Goal: Obtain resource: Download file/media

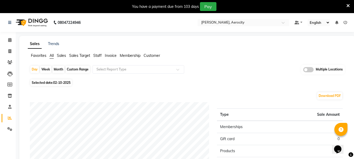
click at [66, 69] on div "Custom Range" at bounding box center [78, 69] width 24 height 7
select select "10"
select select "2025"
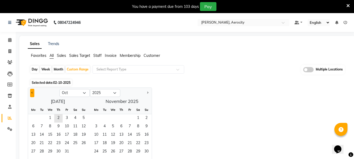
click at [33, 94] on button "Previous month" at bounding box center [32, 93] width 4 height 8
select select "9"
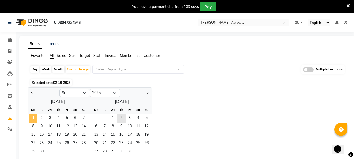
click at [34, 118] on span "1" at bounding box center [33, 118] width 8 height 8
click at [40, 152] on span "30" at bounding box center [41, 152] width 8 height 8
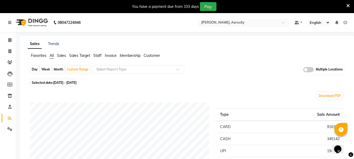
click at [239, 25] on input "text" at bounding box center [238, 22] width 76 height 5
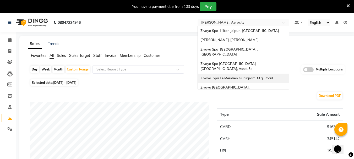
click at [235, 76] on span "Zivaya Spa Le Meridien Gurugram, M.g. Road" at bounding box center [236, 78] width 73 height 4
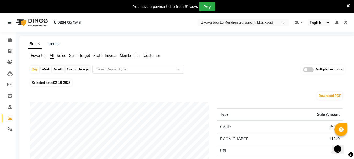
click at [76, 68] on div "Custom Range" at bounding box center [78, 69] width 24 height 7
select select "10"
select select "2025"
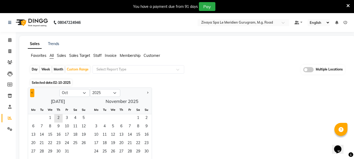
click at [33, 90] on button "Previous month" at bounding box center [32, 93] width 4 height 8
click at [31, 90] on button "Previous month" at bounding box center [32, 93] width 4 height 8
select select "8"
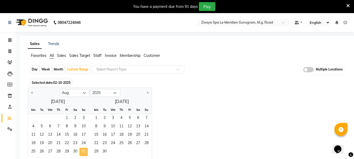
click at [83, 150] on span "31" at bounding box center [83, 152] width 8 height 8
click at [34, 71] on div "Day" at bounding box center [34, 69] width 9 height 7
select select "8"
select select "2025"
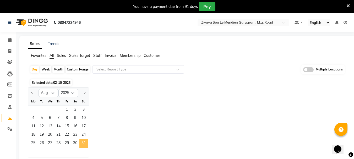
click at [84, 144] on span "31" at bounding box center [83, 143] width 8 height 8
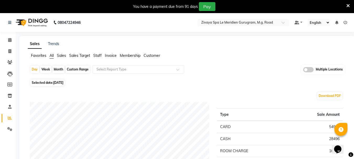
click at [209, 73] on div "Day Week Month Custom Range Select Report Type Multiple Locations" at bounding box center [187, 71] width 315 height 13
click at [50, 84] on span "Selected date: 31-08-2025" at bounding box center [47, 82] width 34 height 7
select select "8"
select select "2025"
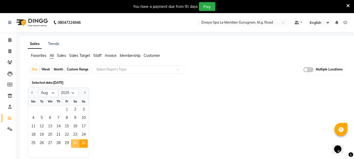
click at [74, 145] on span "30" at bounding box center [75, 143] width 8 height 8
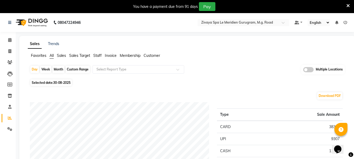
click at [55, 80] on span "Selected date: 30-08-2025" at bounding box center [50, 82] width 41 height 7
select select "8"
select select "2025"
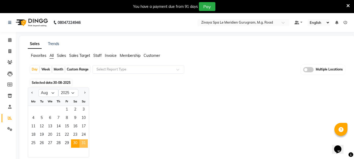
click at [82, 140] on span "31" at bounding box center [83, 143] width 8 height 8
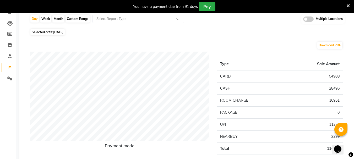
scroll to position [52, 0]
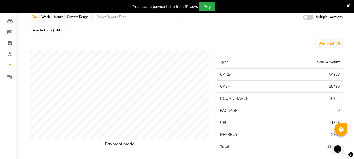
click at [55, 29] on span "31-08-2025" at bounding box center [58, 30] width 10 height 4
select select "8"
select select "2025"
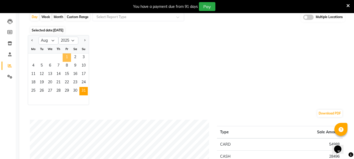
click at [68, 56] on span "1" at bounding box center [67, 57] width 8 height 8
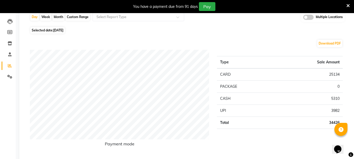
click at [54, 33] on span "Selected date: 01-08-2025" at bounding box center [47, 30] width 34 height 7
select select "8"
select select "2025"
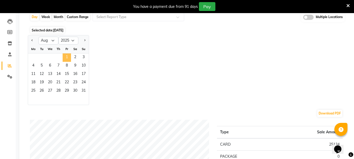
click at [66, 55] on span "1" at bounding box center [67, 57] width 8 height 8
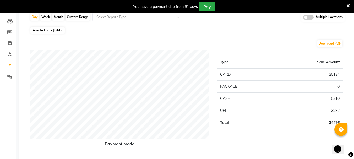
click at [77, 16] on div "Custom Range" at bounding box center [78, 16] width 24 height 7
select select "8"
select select "2025"
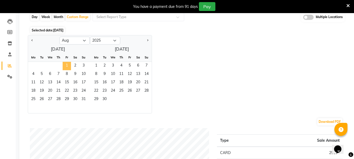
click at [67, 68] on span "1" at bounding box center [67, 66] width 8 height 8
click at [74, 98] on span "30" at bounding box center [75, 99] width 8 height 8
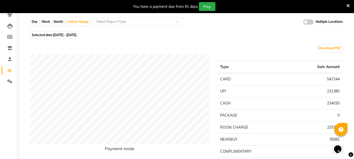
scroll to position [0, 0]
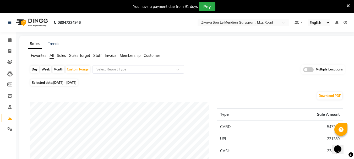
click at [63, 82] on span "01-08-2025 - 30-08-2025" at bounding box center [64, 83] width 23 height 4
select select "8"
select select "2025"
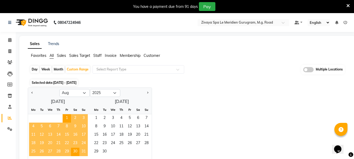
click at [84, 152] on span "31" at bounding box center [83, 152] width 8 height 8
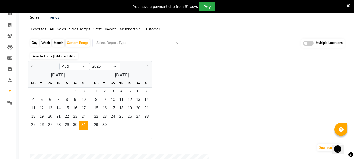
scroll to position [26, 0]
click at [34, 43] on div "Day" at bounding box center [34, 43] width 9 height 7
select select "8"
select select "2025"
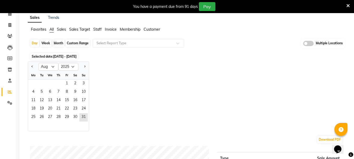
click at [89, 118] on div "25 26 27 28 29 30 31" at bounding box center [58, 117] width 61 height 8
click at [83, 116] on span "31" at bounding box center [83, 117] width 8 height 8
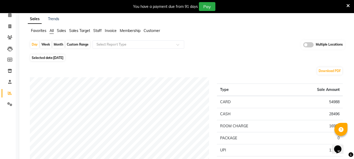
scroll to position [0, 0]
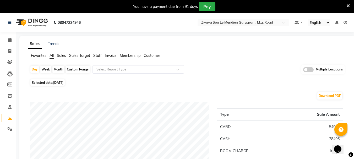
click at [85, 69] on div "Custom Range" at bounding box center [78, 69] width 24 height 7
select select "8"
select select "2025"
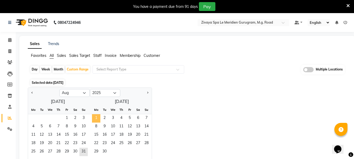
click at [99, 119] on span "1" at bounding box center [96, 118] width 8 height 8
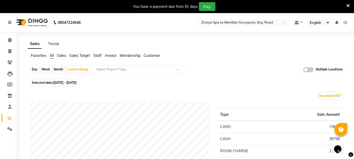
click at [76, 84] on span "31-08-2025 - 01-09-2025" at bounding box center [64, 83] width 23 height 4
select select "8"
select select "2025"
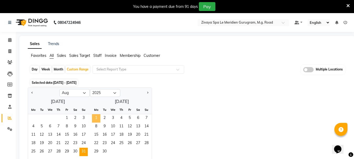
click at [97, 115] on span "1" at bounding box center [96, 118] width 8 height 8
select select "9"
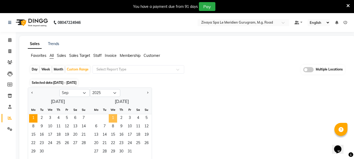
click at [116, 120] on span "1" at bounding box center [113, 118] width 8 height 8
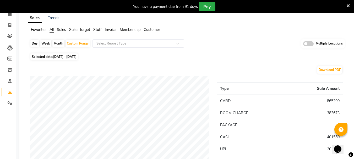
scroll to position [26, 0]
click at [75, 57] on span "01-09-2025 - 01-10-2025" at bounding box center [64, 57] width 23 height 4
select select "9"
select select "2025"
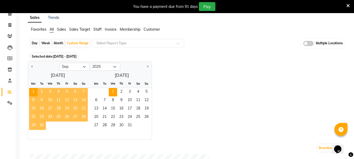
click at [181, 74] on div "Jan Feb Mar Apr May Jun Jul Aug Sep Oct Nov Dec 2015 2016 2017 2018 2019 2020 2…" at bounding box center [187, 100] width 319 height 78
click at [36, 45] on div "Day" at bounding box center [34, 43] width 9 height 7
select select "9"
select select "2025"
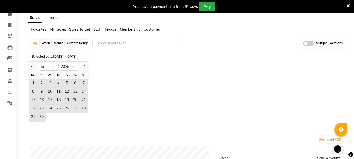
click at [83, 41] on div "Custom Range" at bounding box center [78, 43] width 24 height 7
select select "9"
select select "2025"
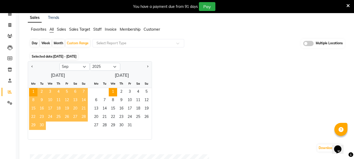
click at [108, 93] on div "1 2 3 4 5" at bounding box center [120, 92] width 64 height 8
click at [111, 94] on span "1" at bounding box center [113, 92] width 8 height 8
select select "10"
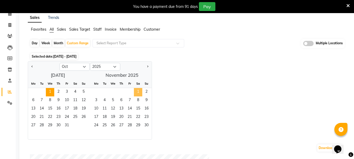
click at [137, 95] on span "1" at bounding box center [138, 92] width 8 height 8
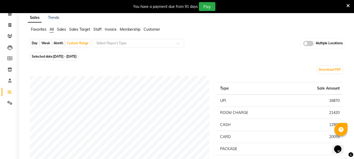
click at [75, 55] on span "01-10-2025 - 01-11-2025" at bounding box center [64, 57] width 23 height 4
select select "10"
select select "2025"
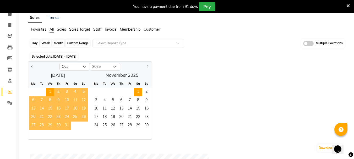
click at [78, 42] on div "Custom Range" at bounding box center [78, 43] width 24 height 7
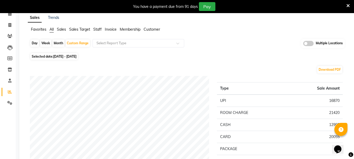
click at [62, 53] on span "Selected date: 01-10-2025 - 01-11-2025" at bounding box center [53, 56] width 47 height 7
select select "10"
select select "2025"
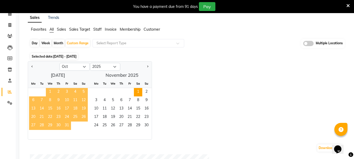
click at [48, 91] on span "1" at bounding box center [50, 92] width 8 height 8
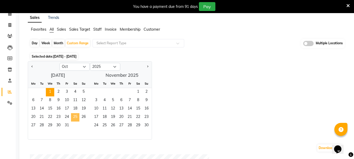
click at [75, 116] on span "25" at bounding box center [75, 117] width 8 height 8
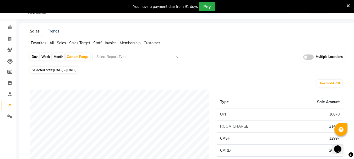
scroll to position [0, 0]
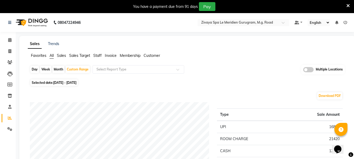
click at [54, 85] on span "Selected date: 01-10-2025 - 25-10-2025" at bounding box center [53, 82] width 47 height 7
select select "10"
select select "2025"
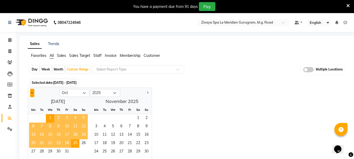
click at [32, 92] on span "Previous month" at bounding box center [32, 93] width 2 height 2
select select "9"
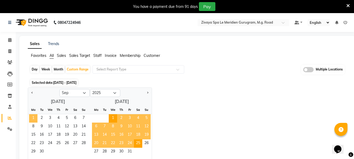
click at [31, 117] on span "1" at bounding box center [33, 118] width 8 height 8
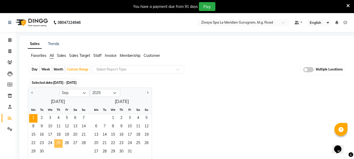
click at [58, 144] on span "25" at bounding box center [58, 143] width 8 height 8
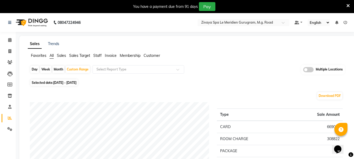
click at [77, 82] on span "01-09-2025 - 25-09-2025" at bounding box center [64, 83] width 23 height 4
select select "9"
select select "2025"
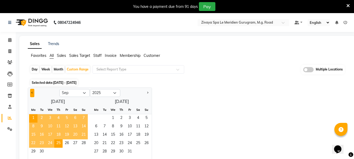
click at [33, 93] on span "Previous month" at bounding box center [32, 93] width 2 height 2
select select "8"
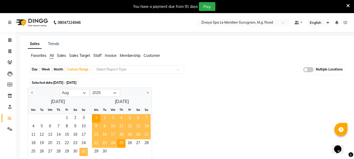
click at [84, 153] on span "31" at bounding box center [83, 152] width 8 height 8
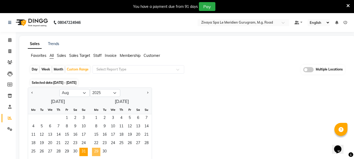
click at [95, 150] on span "29" at bounding box center [96, 152] width 8 height 8
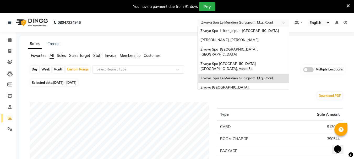
click at [230, 22] on input "text" at bounding box center [238, 22] width 76 height 5
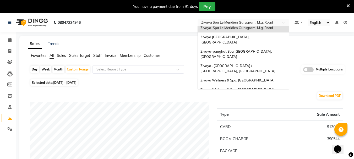
scroll to position [52, 0]
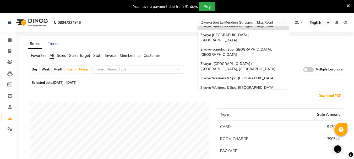
click at [236, 102] on div "[PERSON_NAME], Aerocity" at bounding box center [243, 106] width 91 height 9
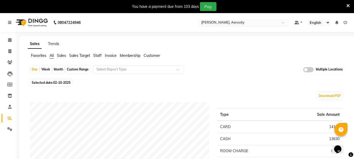
click at [206, 24] on input "text" at bounding box center [238, 22] width 76 height 5
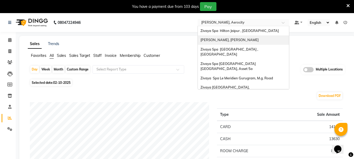
click at [230, 40] on span "[PERSON_NAME], [PERSON_NAME]" at bounding box center [229, 40] width 58 height 4
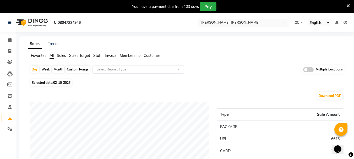
click at [242, 21] on input "text" at bounding box center [238, 22] width 76 height 5
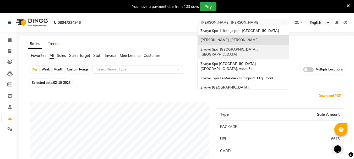
click at [245, 49] on span "Zivaya Spa [GEOGRAPHIC_DATA] , [GEOGRAPHIC_DATA]" at bounding box center [229, 51] width 58 height 9
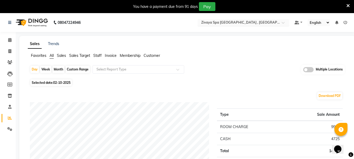
click at [232, 24] on input "text" at bounding box center [238, 22] width 76 height 5
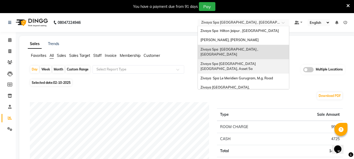
click at [225, 62] on span "Zivaya Spa [GEOGRAPHIC_DATA] [GEOGRAPHIC_DATA], Asset 5a" at bounding box center [228, 66] width 56 height 9
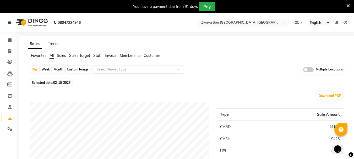
click at [230, 26] on ng-select "Select Location × Zivaya Spa [GEOGRAPHIC_DATA] [GEOGRAPHIC_DATA], [GEOGRAPHIC_D…" at bounding box center [244, 22] width 92 height 7
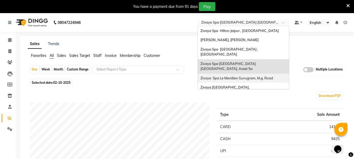
click at [237, 76] on span "Zivaya Spa Le Meridien Gurugram, M.g. Road" at bounding box center [236, 78] width 73 height 4
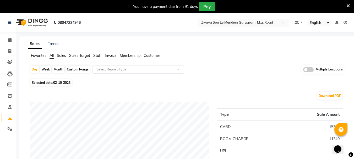
click at [212, 23] on input "text" at bounding box center [238, 22] width 76 height 5
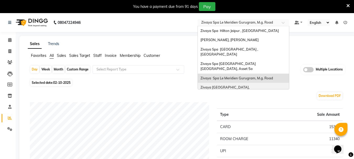
click at [221, 85] on span "Zivaya [GEOGRAPHIC_DATA], [GEOGRAPHIC_DATA]" at bounding box center [225, 89] width 51 height 9
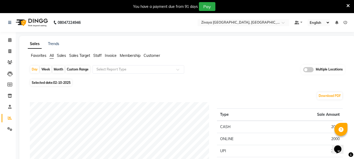
click at [235, 28] on nav "08047224946 Select Location × [GEOGRAPHIC_DATA], [GEOGRAPHIC_DATA] Default Pane…" at bounding box center [177, 22] width 354 height 19
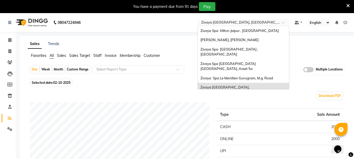
click at [236, 23] on input "text" at bounding box center [238, 22] width 76 height 5
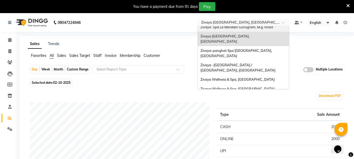
scroll to position [52, 0]
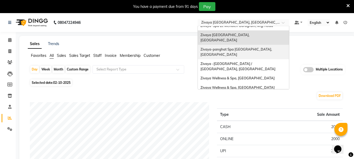
click at [235, 45] on div "Zivaya-panghat Spa [GEOGRAPHIC_DATA], [GEOGRAPHIC_DATA]" at bounding box center [243, 52] width 91 height 14
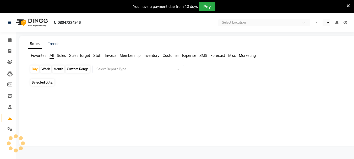
select select "en"
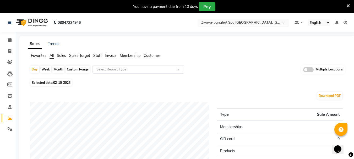
drag, startPoint x: 236, startPoint y: 16, endPoint x: 237, endPoint y: 20, distance: 4.0
click at [236, 17] on nav "08047224946 Select Location × Zivaya-panghat Spa Udaipur, Panghat Default Panel…" at bounding box center [177, 22] width 354 height 19
click at [237, 20] on input "text" at bounding box center [238, 22] width 76 height 5
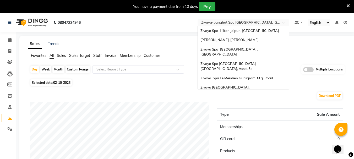
scroll to position [54, 0]
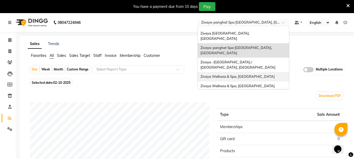
click at [245, 72] on div "Zivaya Wellness & Spa, Mumbai Airport" at bounding box center [243, 76] width 91 height 9
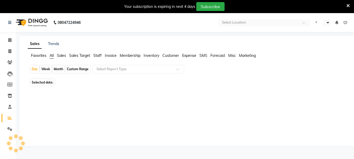
select select "en"
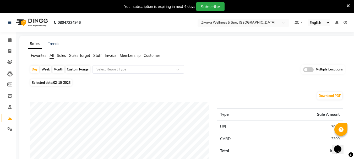
click at [204, 24] on input "text" at bounding box center [238, 22] width 76 height 5
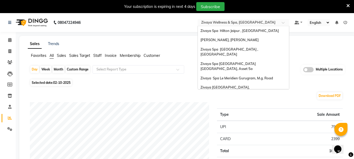
scroll to position [54, 0]
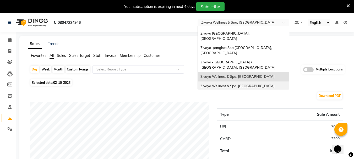
click at [213, 84] on span "Zivaya Wellness & Spa, [GEOGRAPHIC_DATA]" at bounding box center [237, 86] width 74 height 4
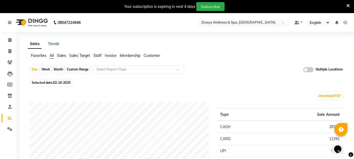
click at [255, 23] on input "text" at bounding box center [238, 22] width 76 height 5
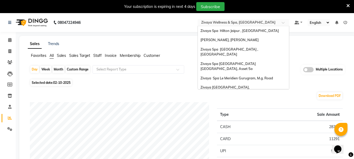
scroll to position [54, 0]
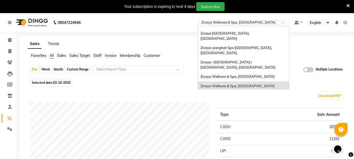
click at [241, 93] on span "The Qalm Spa, Meghdoot Garden" at bounding box center [226, 95] width 53 height 4
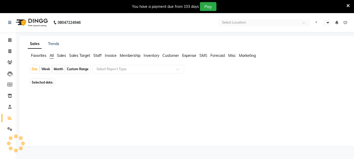
select select "en"
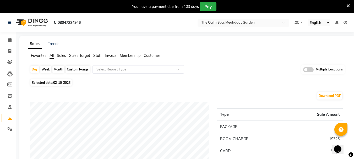
click at [231, 25] on div "Select Location × The Qalm Spa, Meghdoot Garden" at bounding box center [244, 22] width 92 height 7
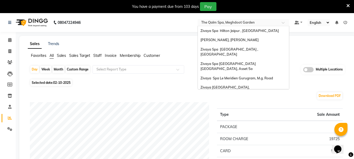
scroll to position [54, 0]
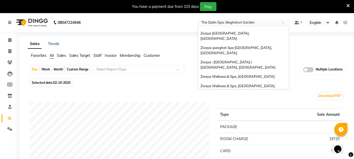
click at [229, 100] on div "[PERSON_NAME], Aerocity" at bounding box center [243, 104] width 91 height 9
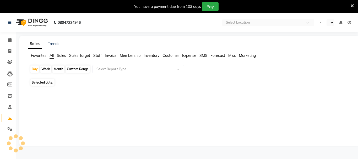
select select "en"
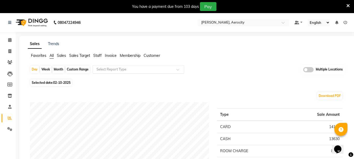
click at [163, 73] on div "Select Report Type" at bounding box center [139, 69] width 92 height 8
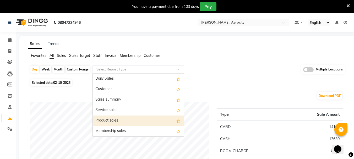
click at [143, 120] on div "Product sales" at bounding box center [138, 121] width 91 height 10
select select "full_report"
select select "csv"
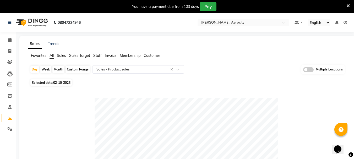
click at [305, 71] on span at bounding box center [308, 69] width 10 height 5
click at [303, 70] on input "checkbox" at bounding box center [303, 70] width 0 height 0
click at [249, 69] on span "Zivaya Aloft, Aerocity x" at bounding box center [226, 70] width 71 height 9
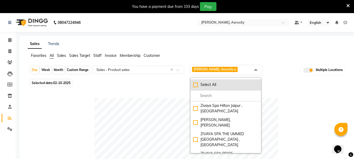
click at [208, 82] on li "Select All" at bounding box center [226, 84] width 70 height 11
checkbox input "true"
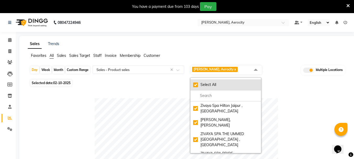
checkbox input "true"
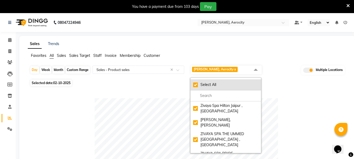
checkbox input "true"
